Goal: Task Accomplishment & Management: Manage account settings

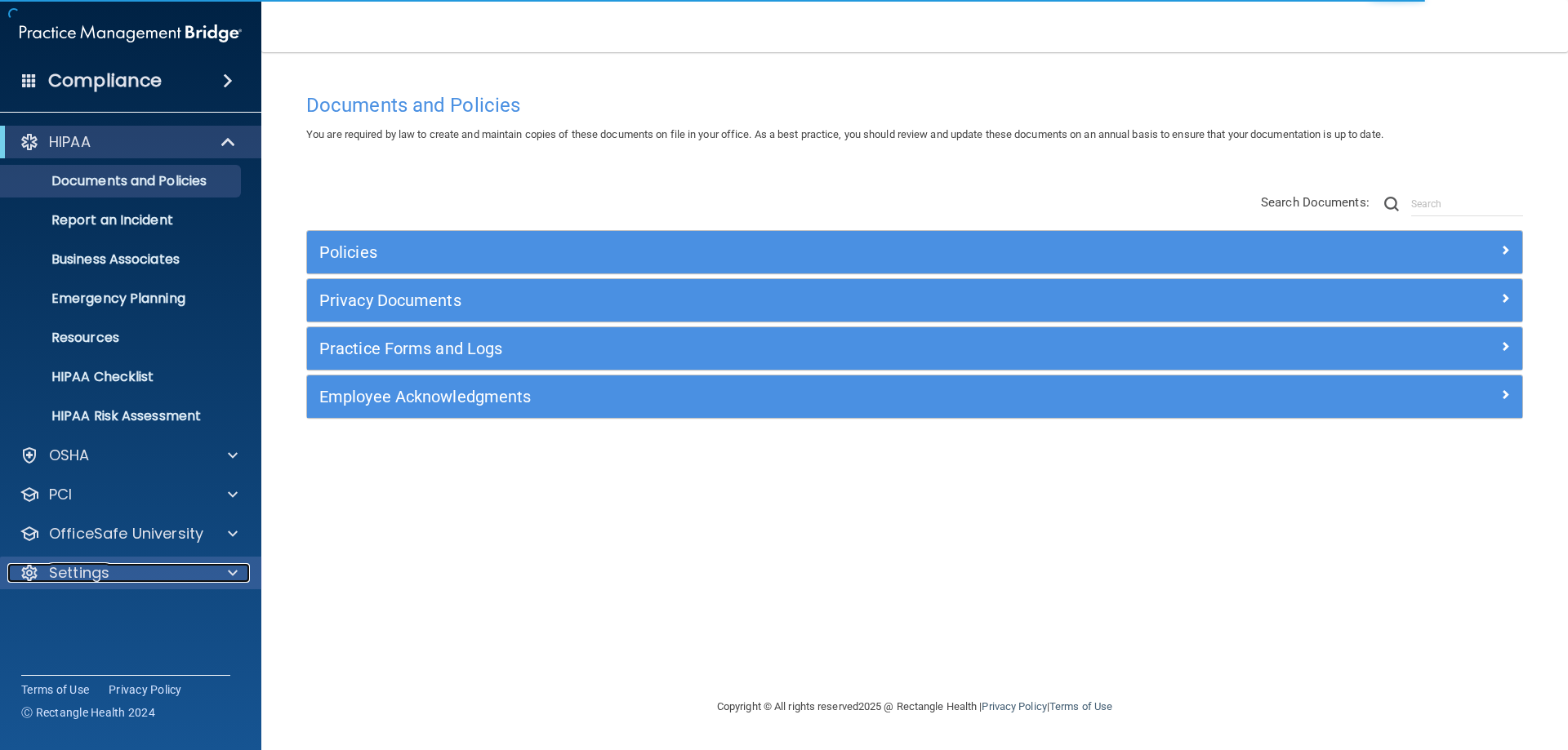
click at [84, 578] on p "Settings" at bounding box center [79, 573] width 60 height 19
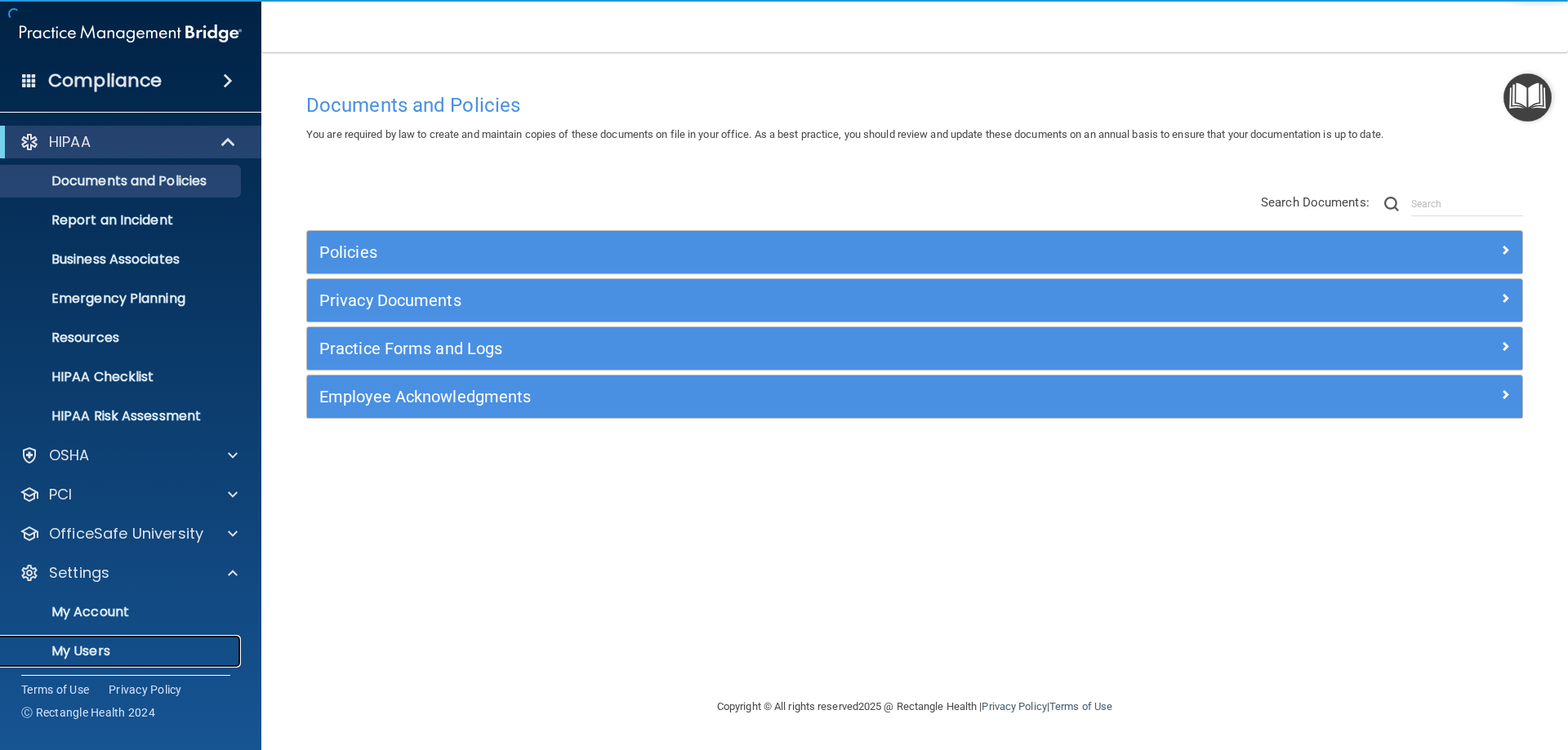
click at [104, 649] on p "My Users" at bounding box center [122, 651] width 223 height 16
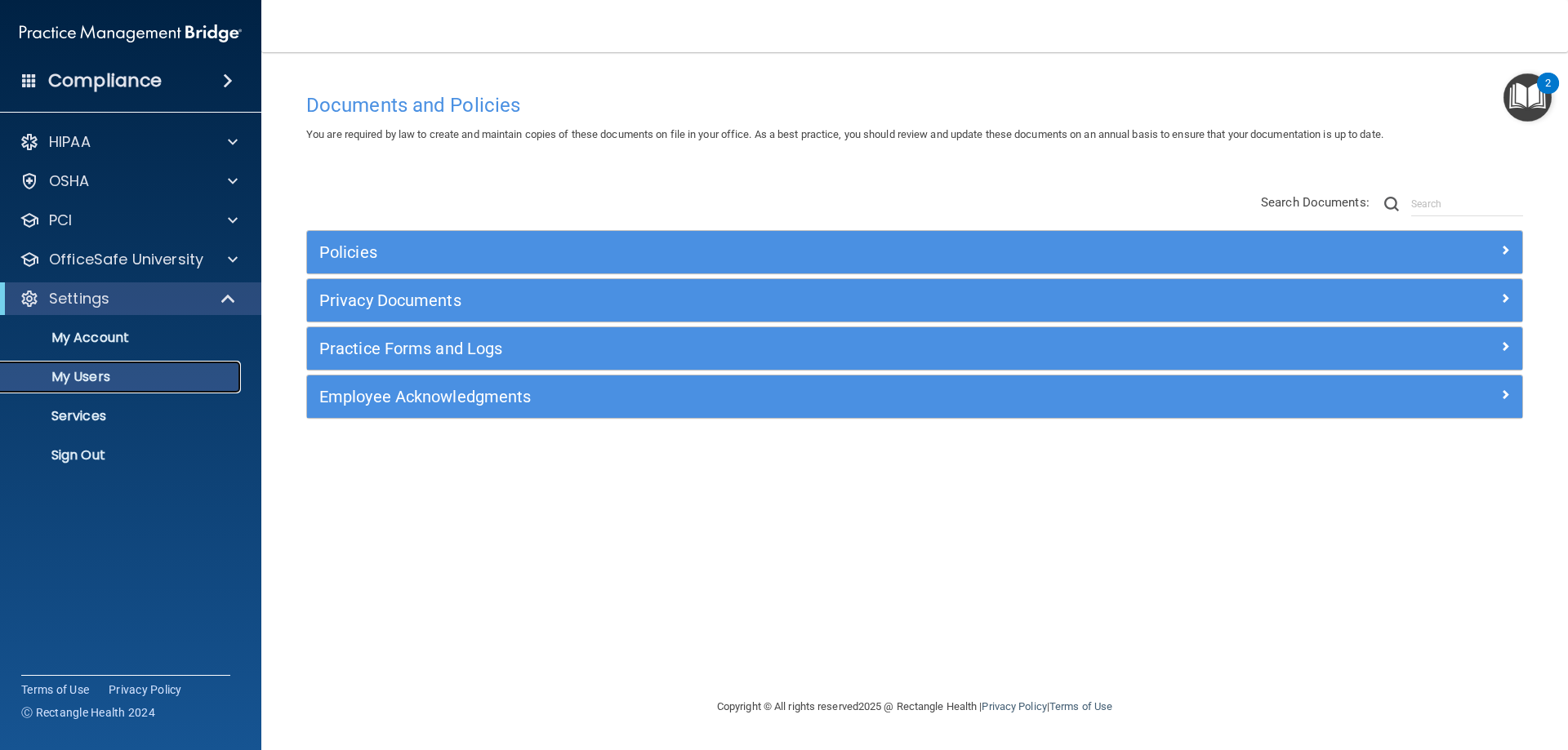
click at [99, 383] on p "My Users" at bounding box center [122, 376] width 223 height 16
select select "20"
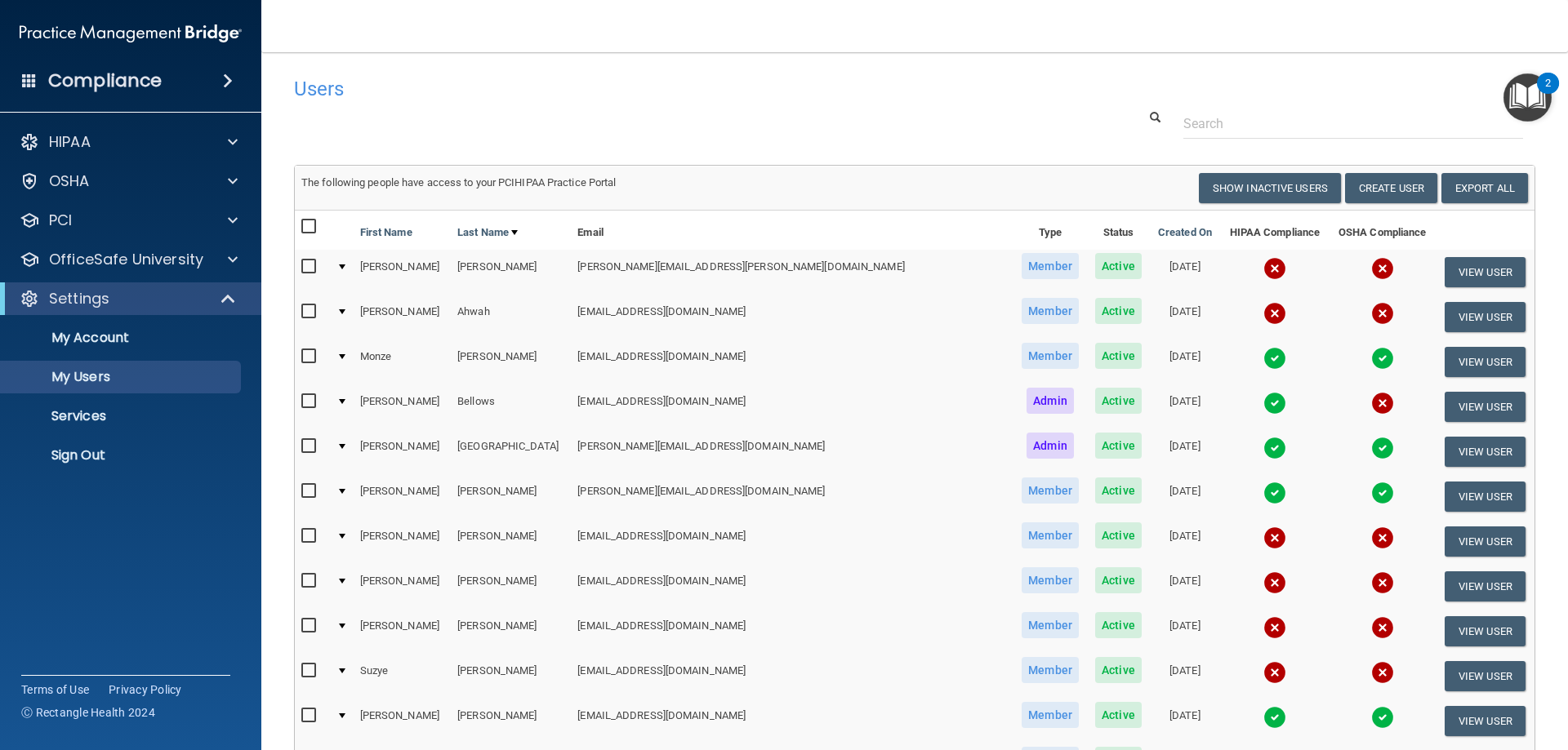
click at [1371, 312] on img at bounding box center [1382, 313] width 23 height 23
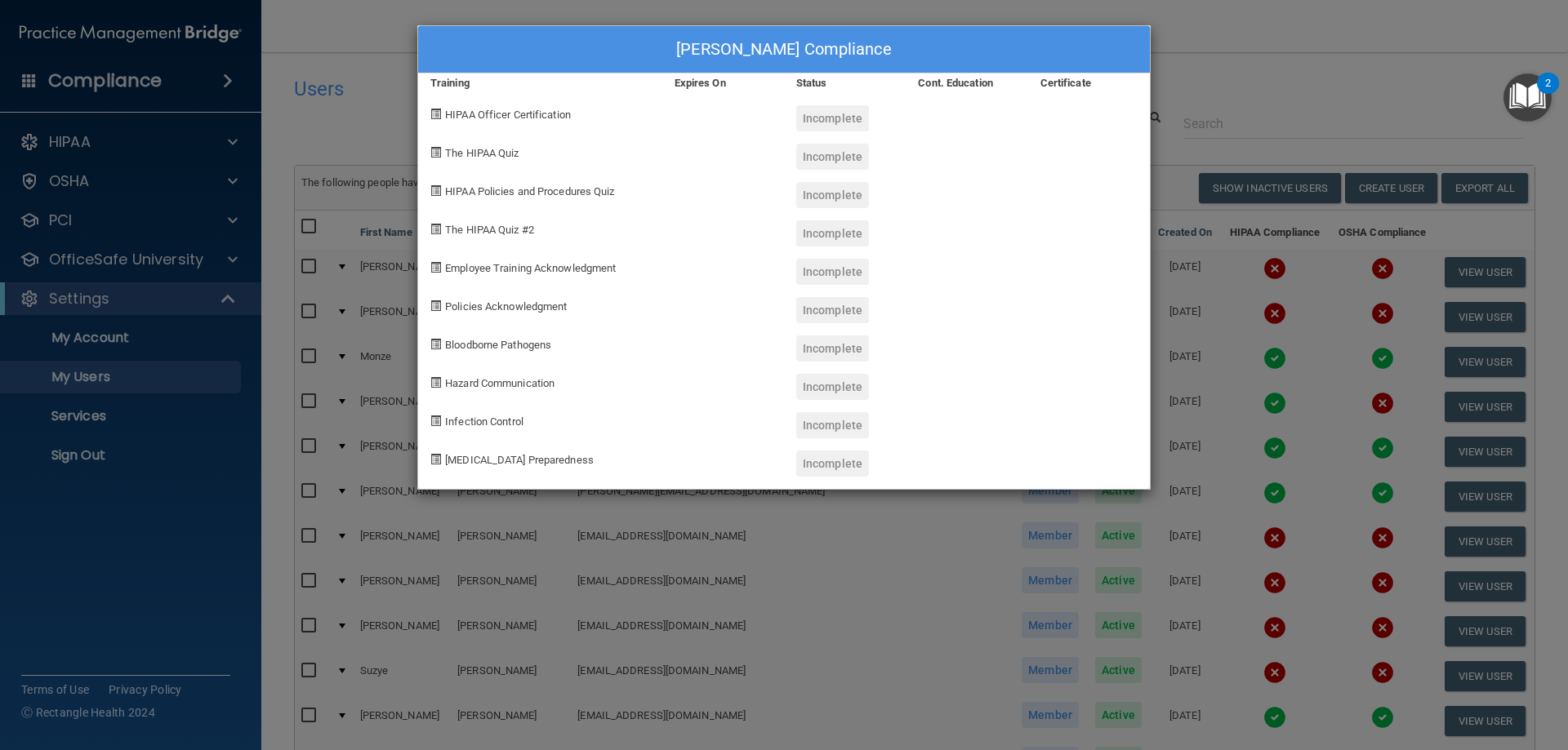
click at [1349, 83] on div "[PERSON_NAME] Compliance Training Expires On Status Cont. Education Certificate…" at bounding box center [784, 375] width 1568 height 750
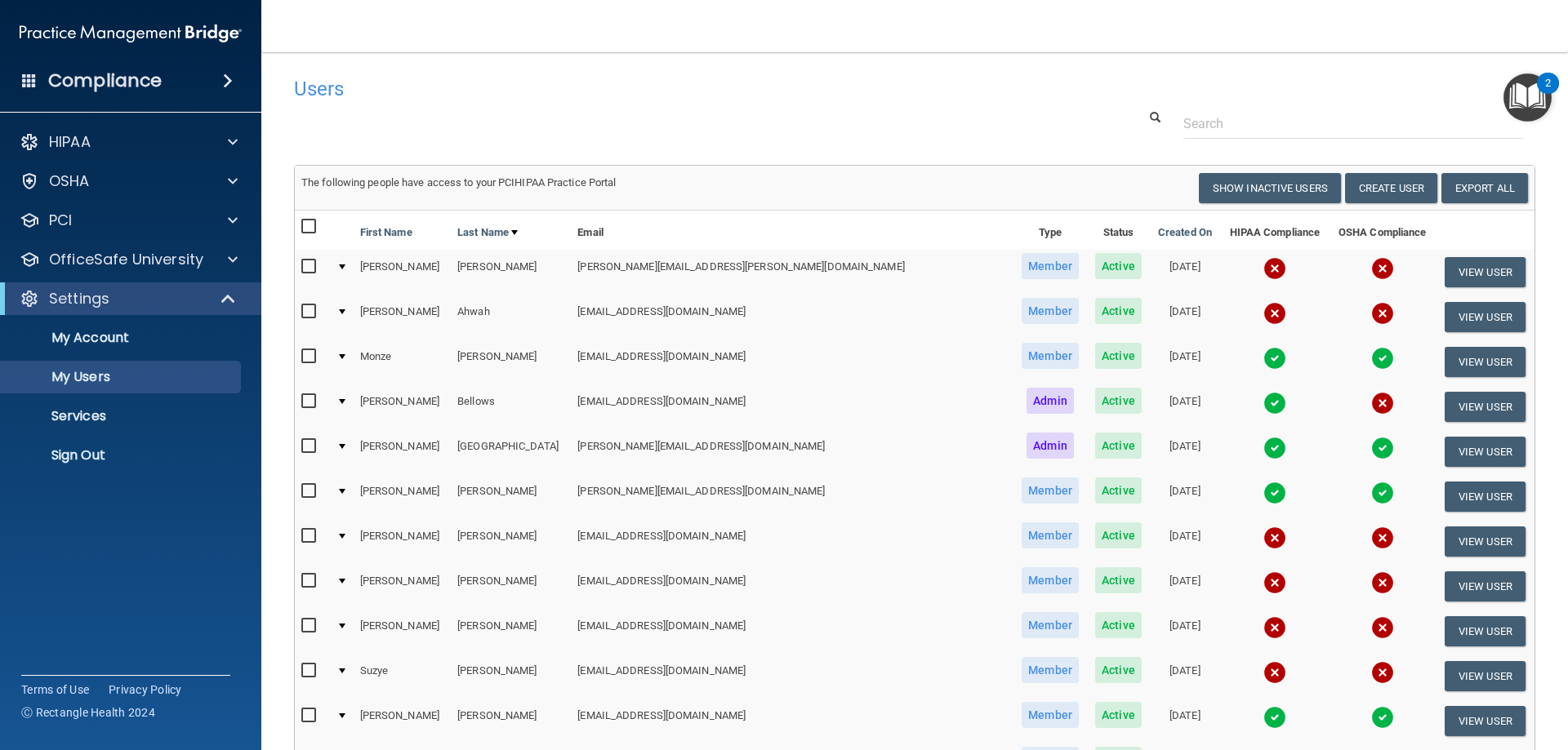
click at [1371, 314] on img at bounding box center [1382, 313] width 23 height 23
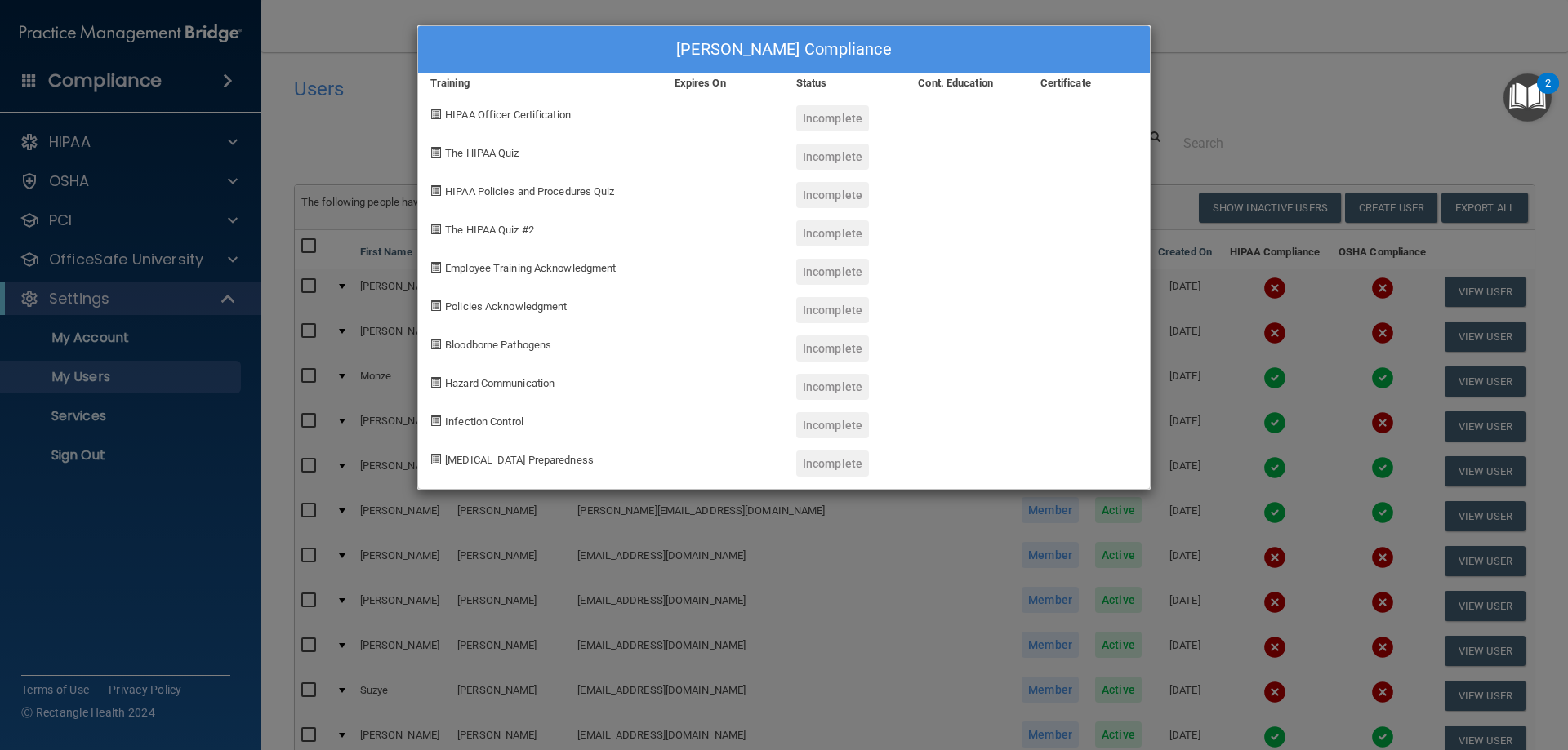
click at [857, 431] on div "Incomplete" at bounding box center [832, 425] width 73 height 26
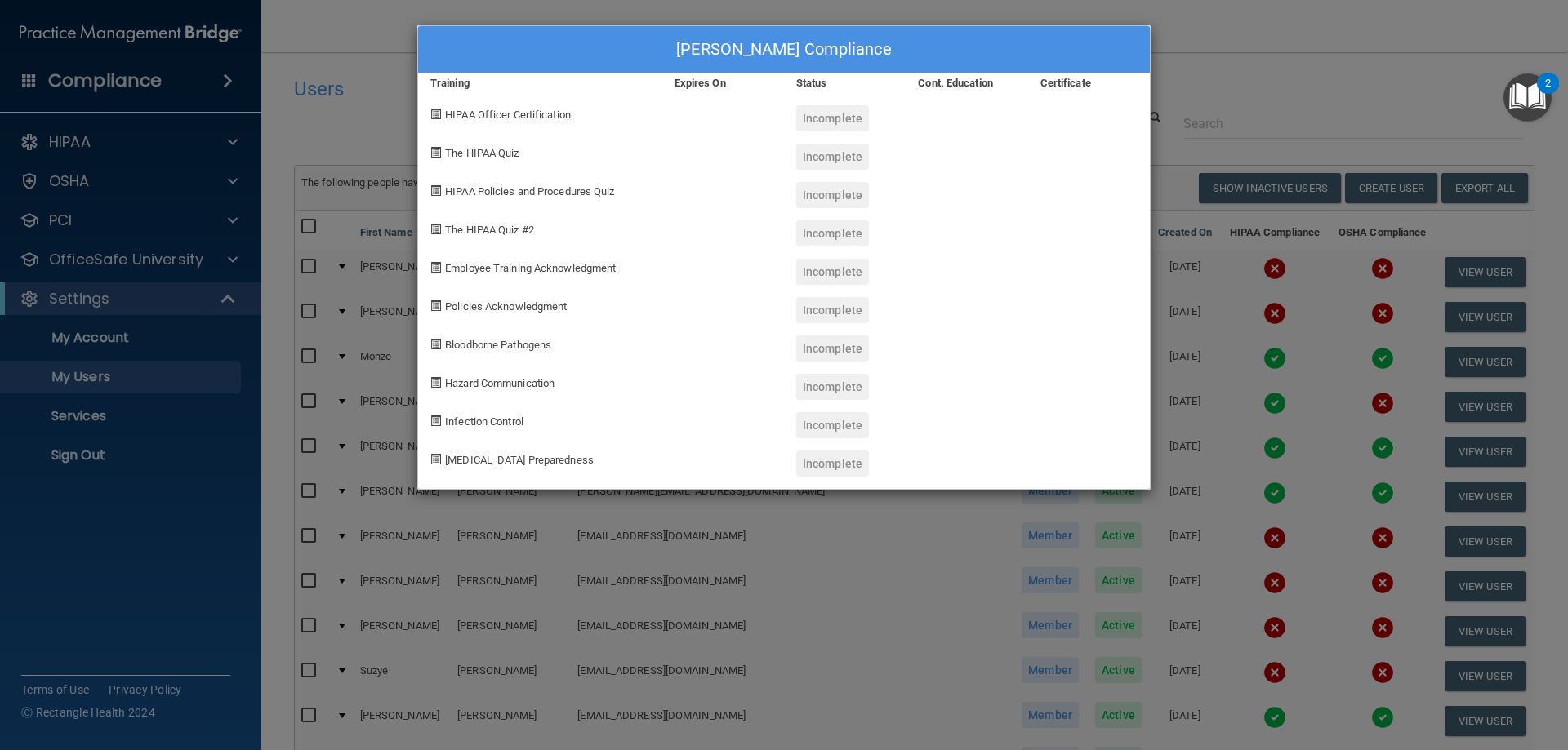
click at [1278, 103] on div "[PERSON_NAME] Compliance Training Expires On Status Cont. Education Certificate…" at bounding box center [784, 375] width 1568 height 750
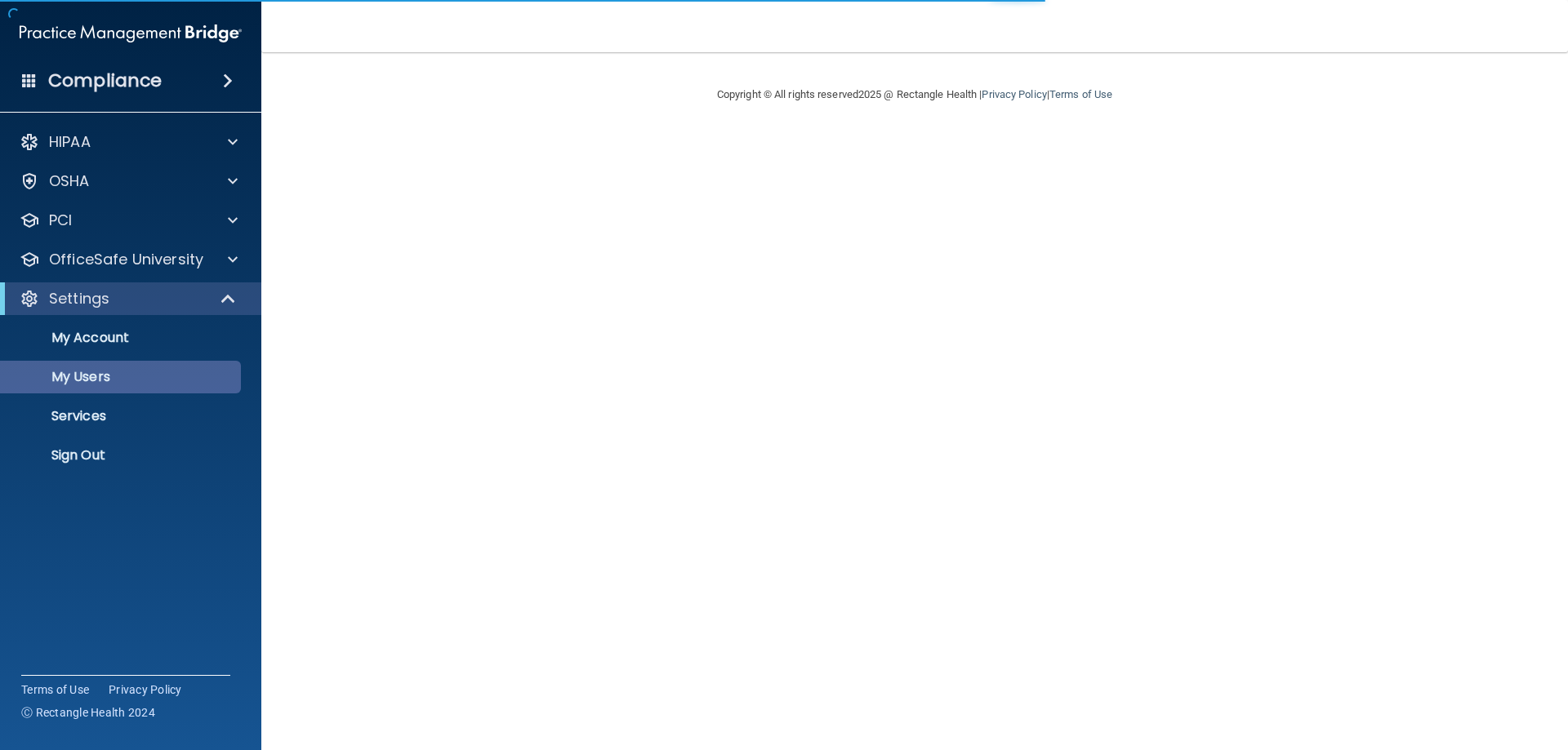
select select "20"
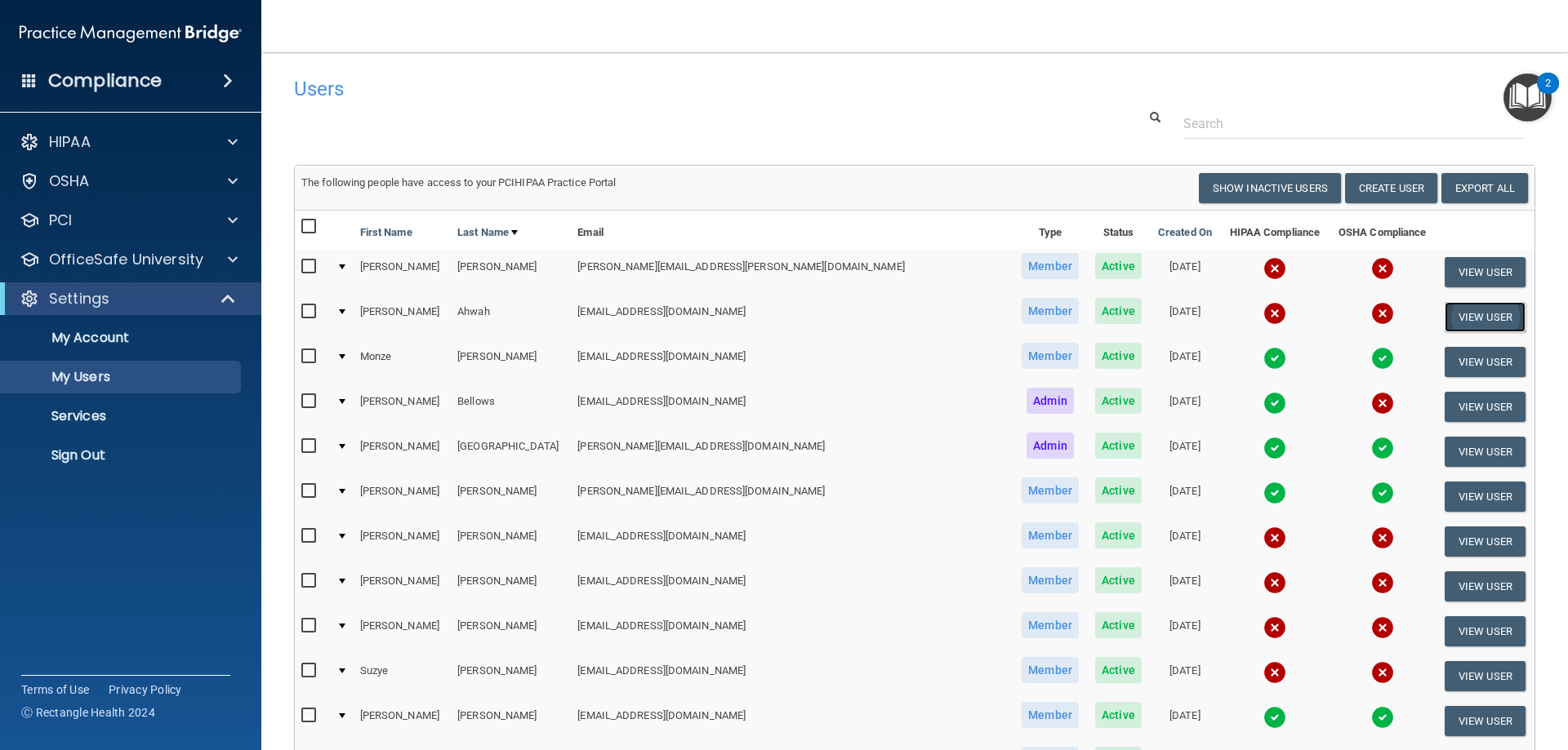
click at [1445, 315] on button "View User" at bounding box center [1484, 317] width 81 height 31
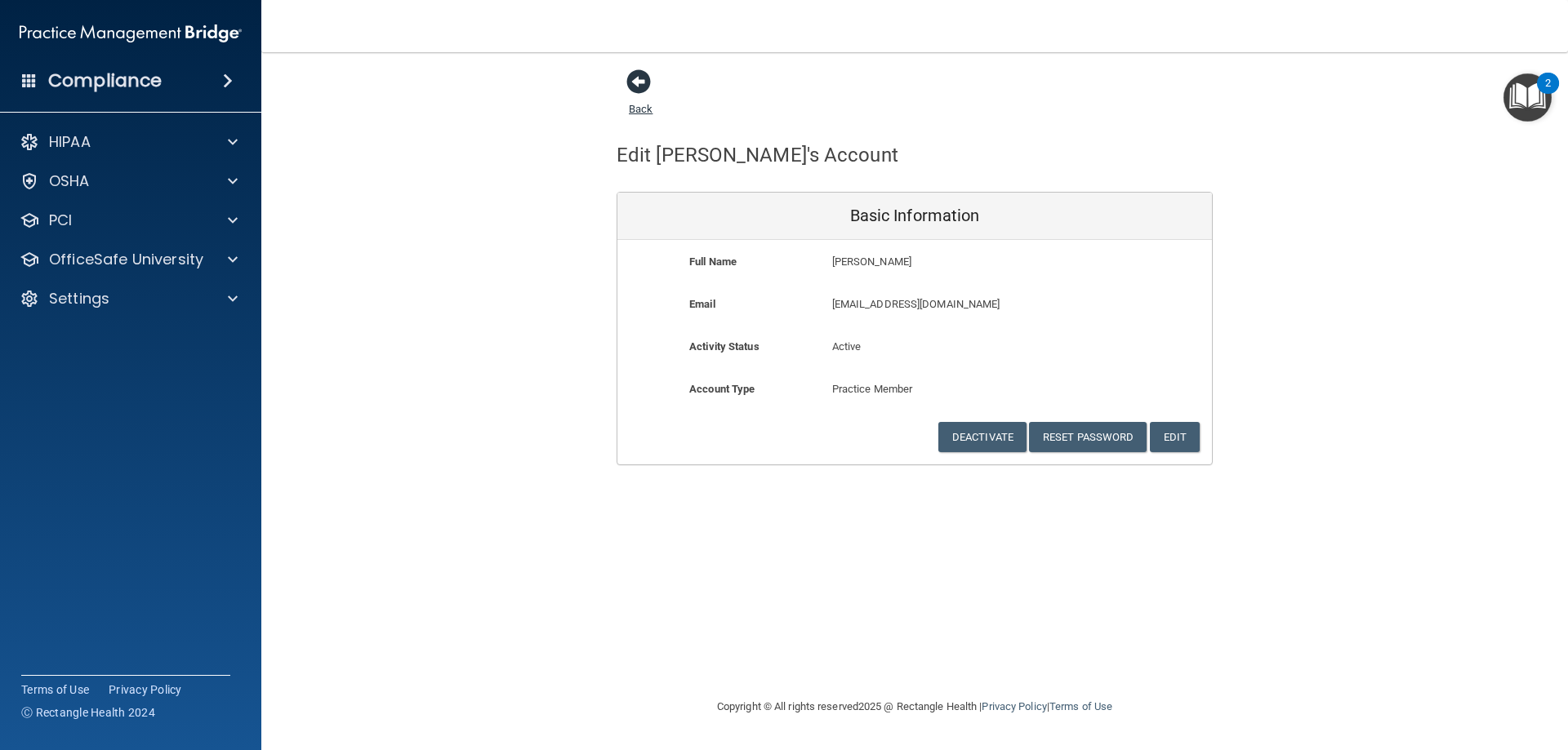
click at [648, 80] on span at bounding box center [638, 81] width 25 height 25
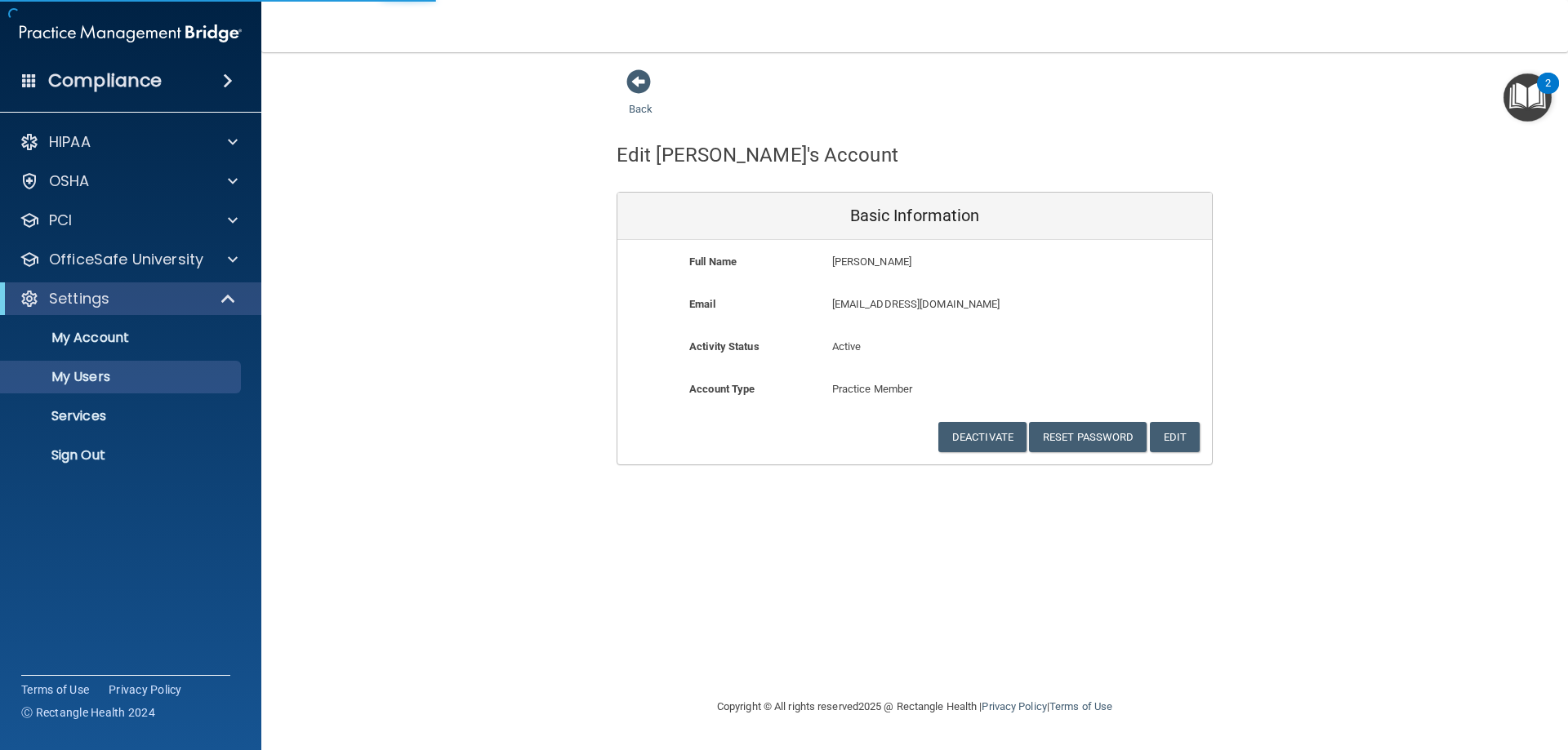
select select "20"
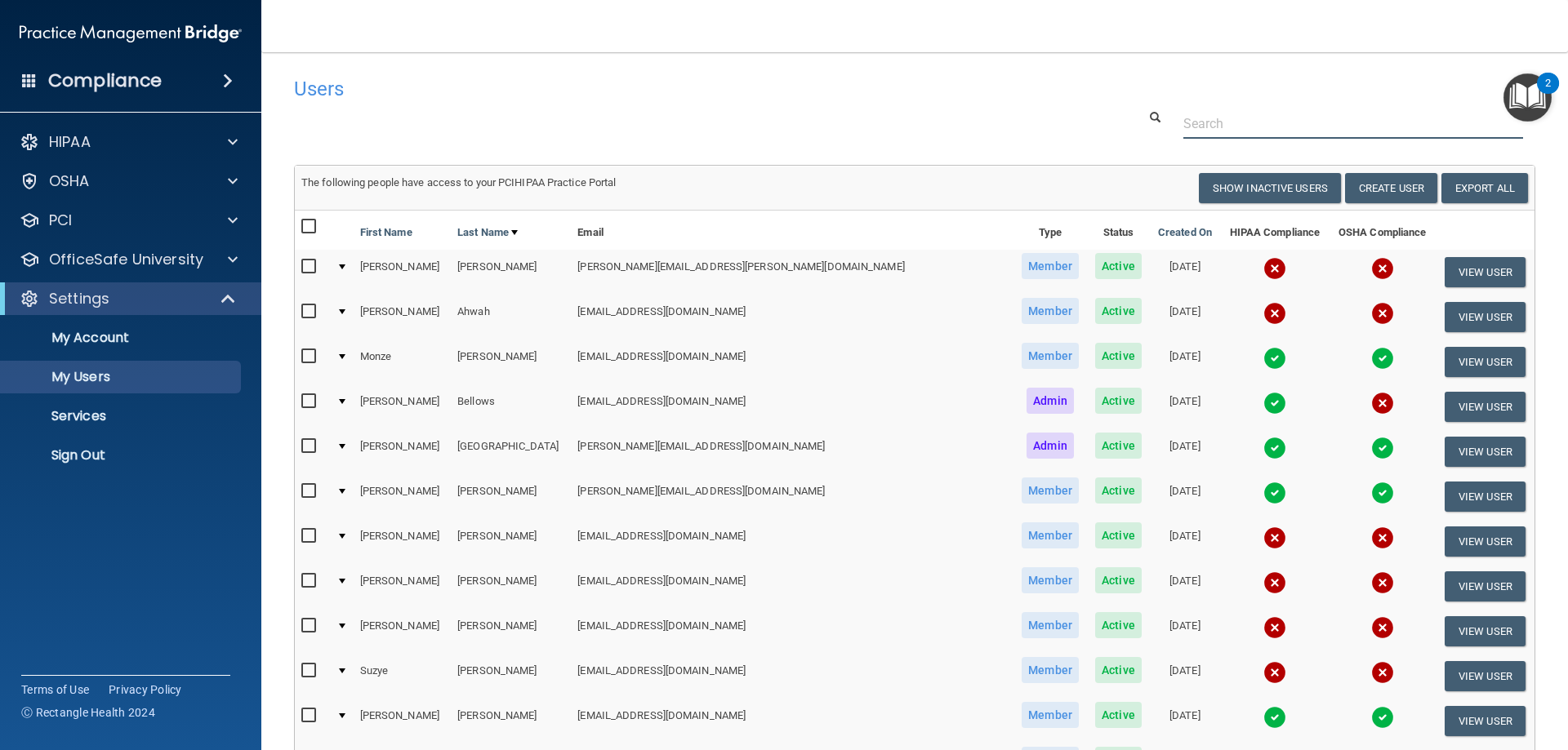
click at [1287, 129] on input "text" at bounding box center [1353, 124] width 340 height 31
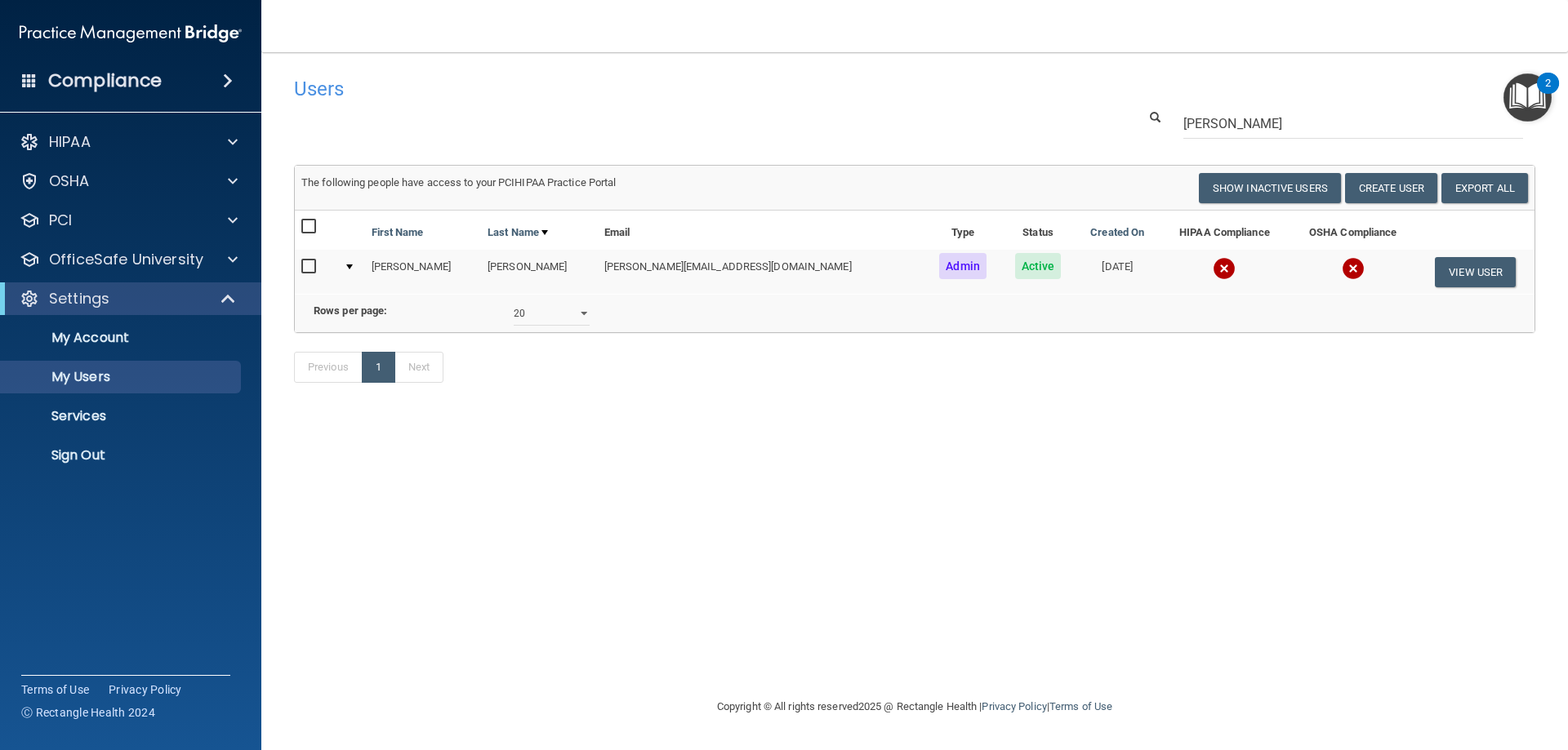
click at [1342, 263] on img at bounding box center [1353, 268] width 23 height 23
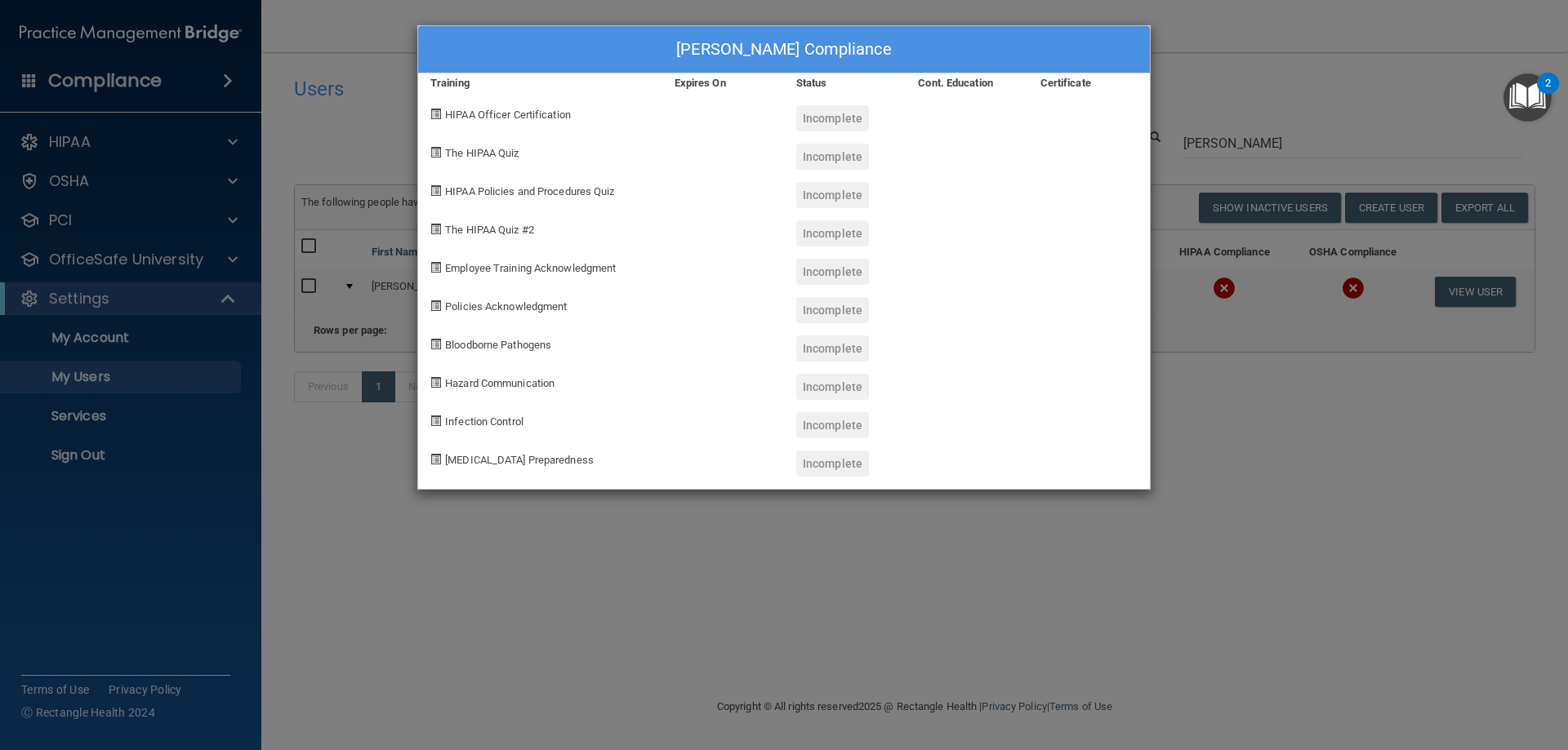
click at [1372, 82] on div "Marie Wimett's Compliance Training Expires On Status Cont. Education Certificat…" at bounding box center [784, 375] width 1568 height 750
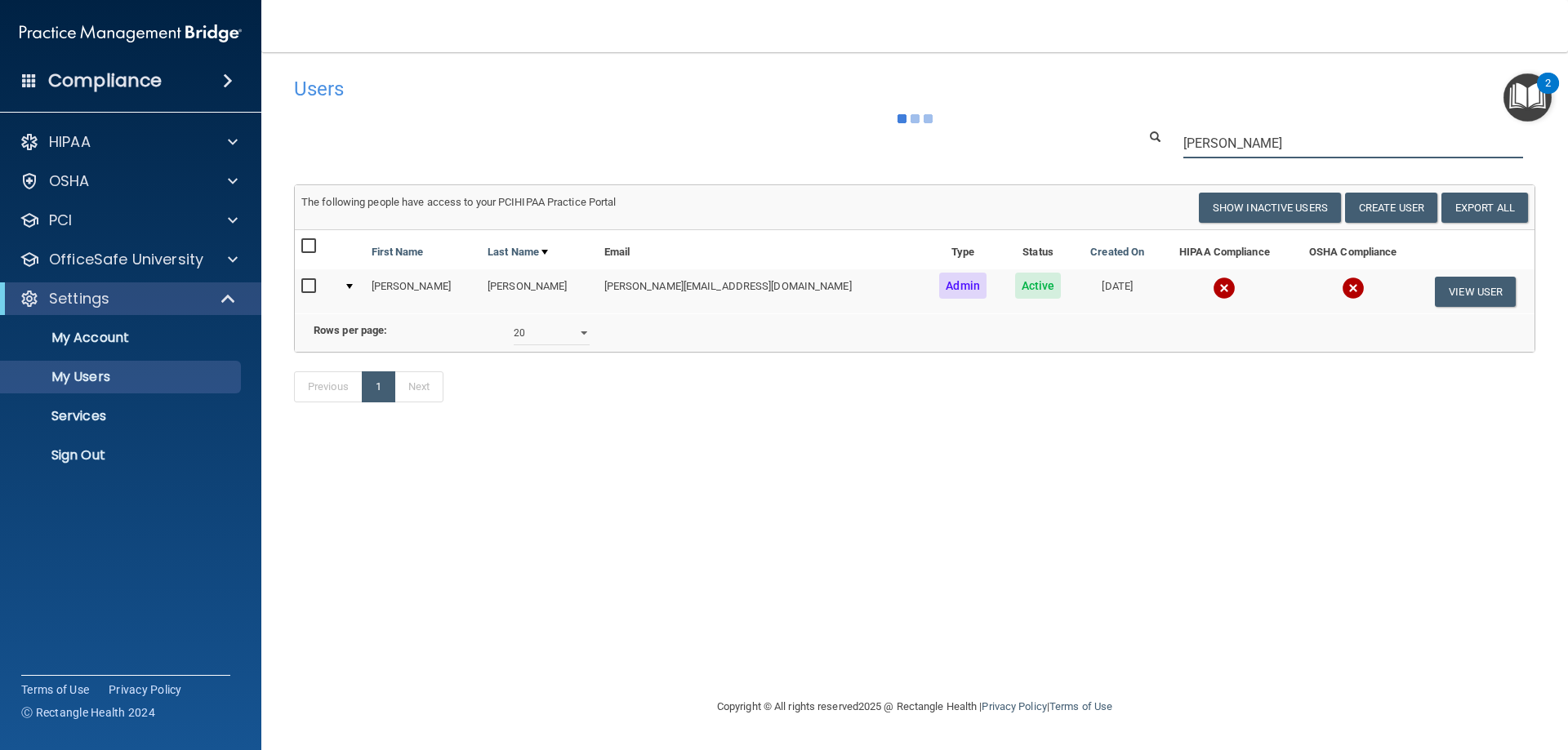
drag, startPoint x: 1276, startPoint y: 144, endPoint x: 1094, endPoint y: 151, distance: 182.1
click at [1087, 161] on div "Users Success! New user created. × Error! The user couldn't be created. × Succe…" at bounding box center [915, 248] width 1241 height 359
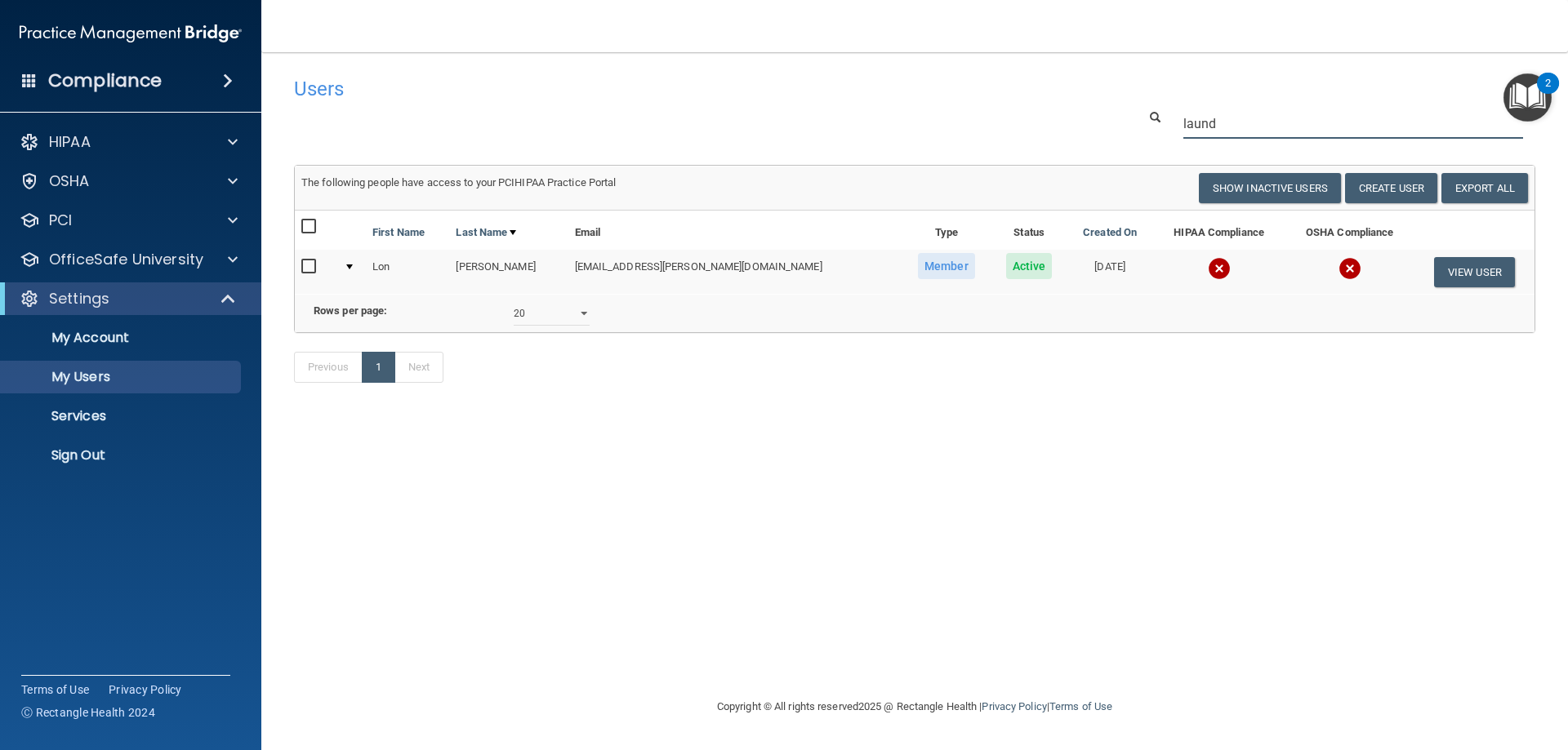
type input "laund"
click at [1338, 279] on img at bounding box center [1349, 268] width 23 height 23
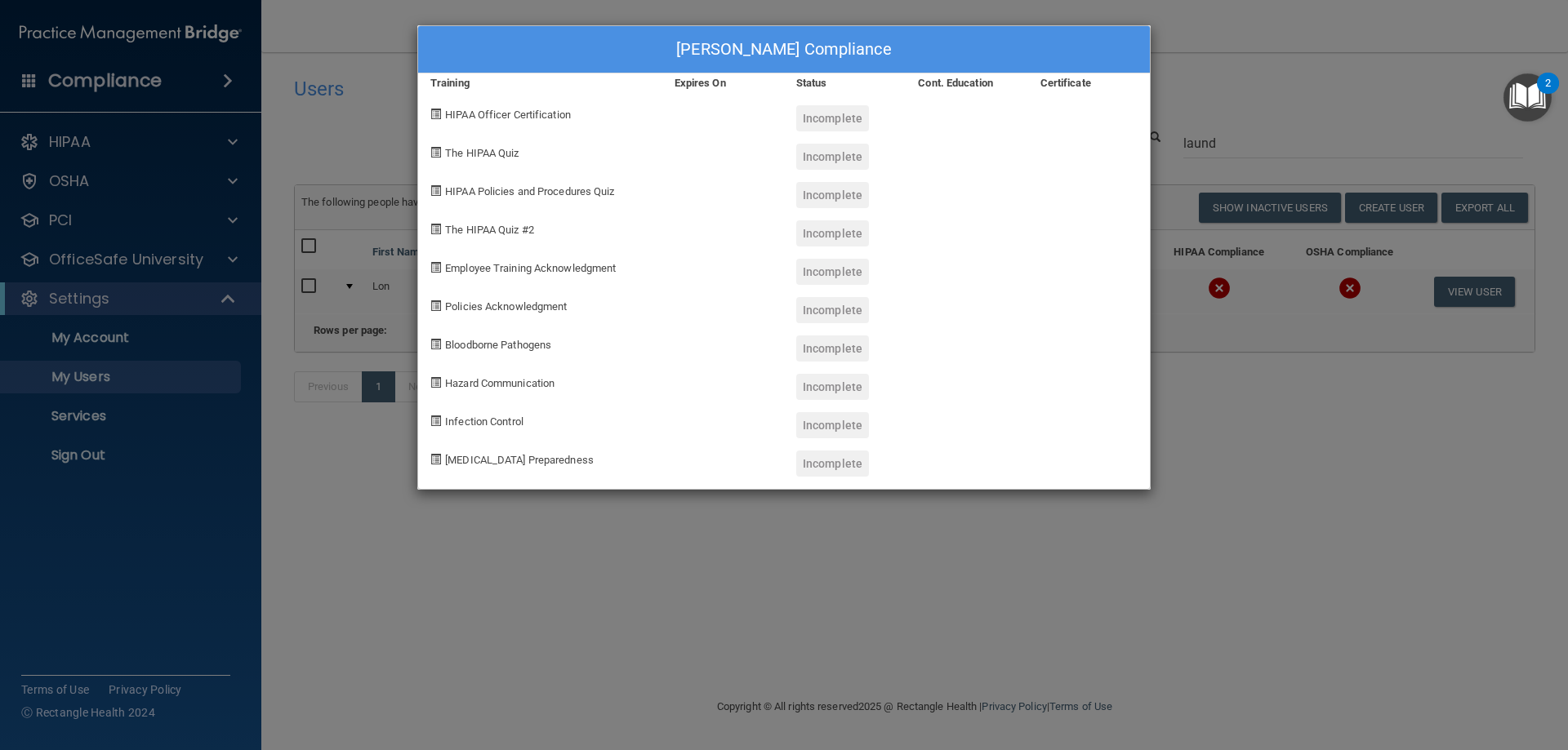
drag, startPoint x: 1381, startPoint y: 31, endPoint x: 1371, endPoint y: 32, distance: 10.0
click at [1382, 31] on div "Lon Transue's Compliance Training Expires On Status Cont. Education Certificate…" at bounding box center [784, 375] width 1568 height 750
